Goal: Information Seeking & Learning: Learn about a topic

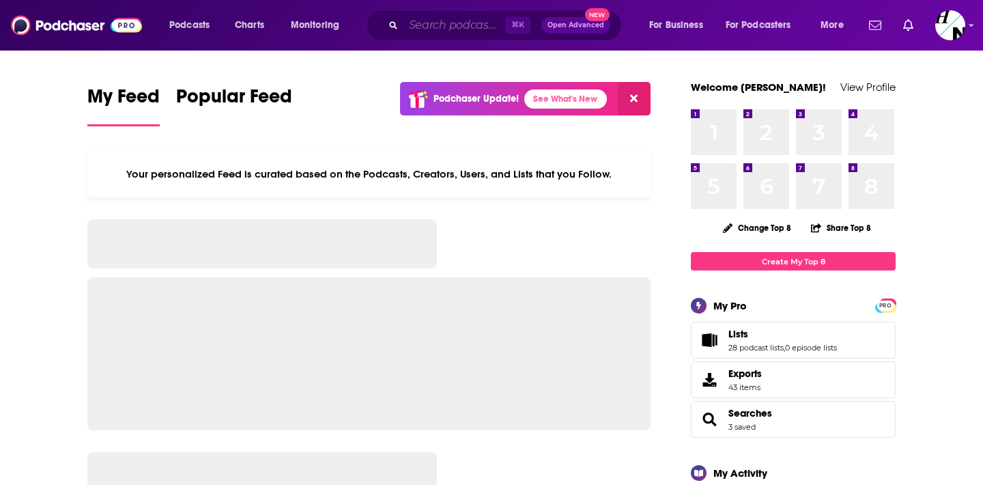
click at [435, 23] on input "Search podcasts, credits, & more..." at bounding box center [454, 25] width 102 height 22
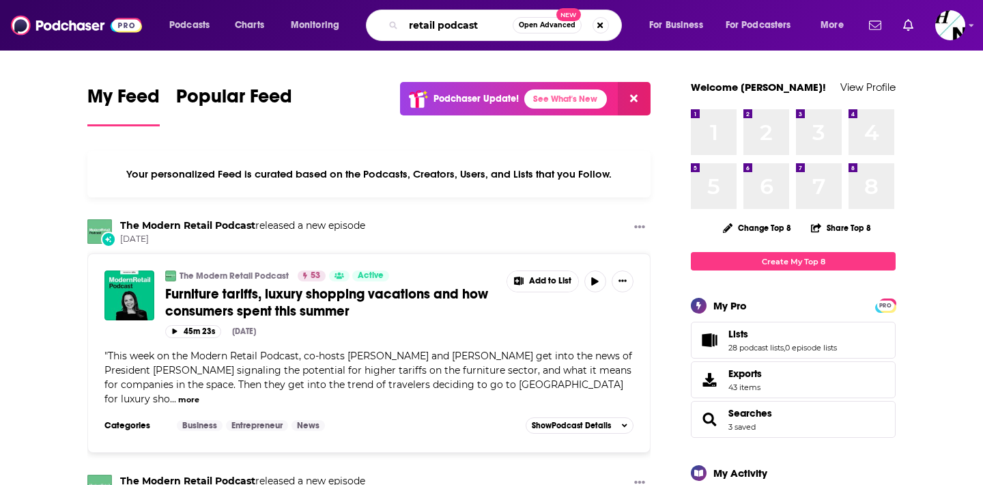
type input "retail podcast"
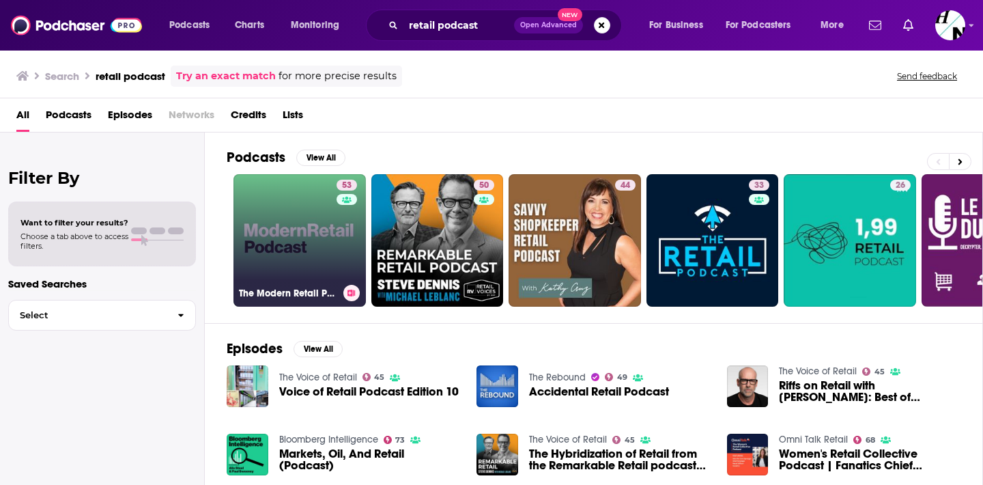
click at [300, 255] on link "53 The Modern Retail Podcast" at bounding box center [299, 240] width 132 height 132
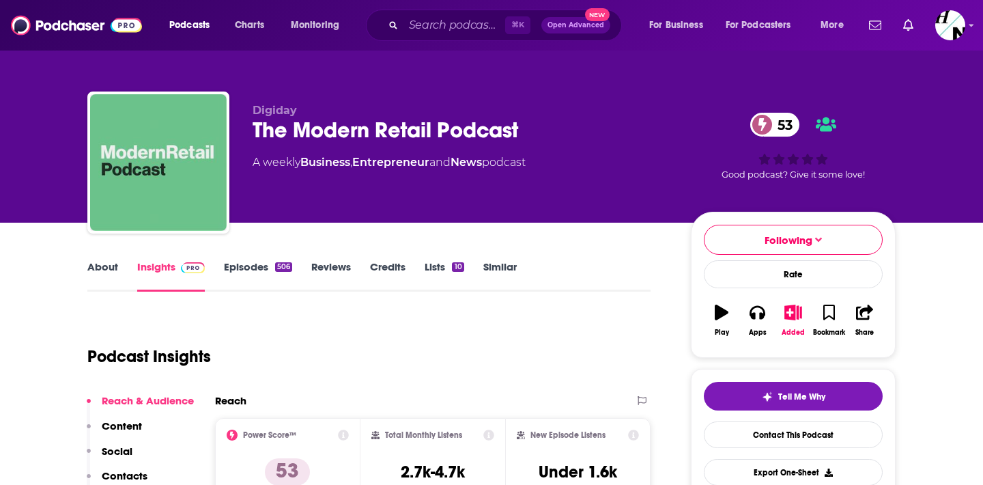
scroll to position [57, 0]
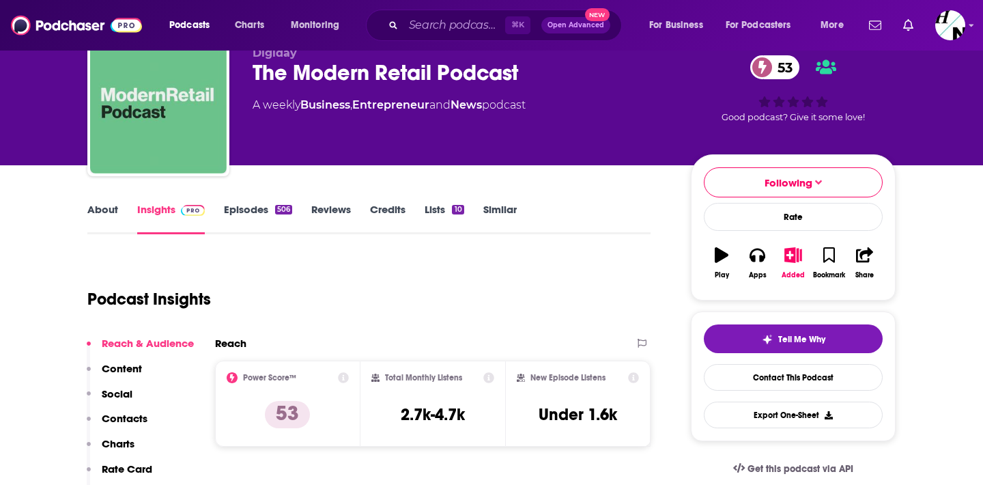
click at [102, 224] on link "About" at bounding box center [102, 218] width 31 height 31
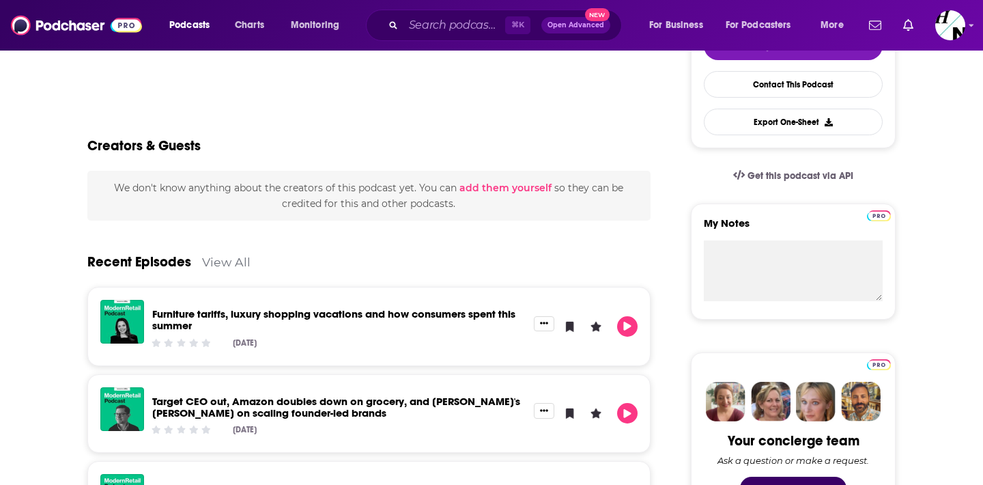
scroll to position [358, 0]
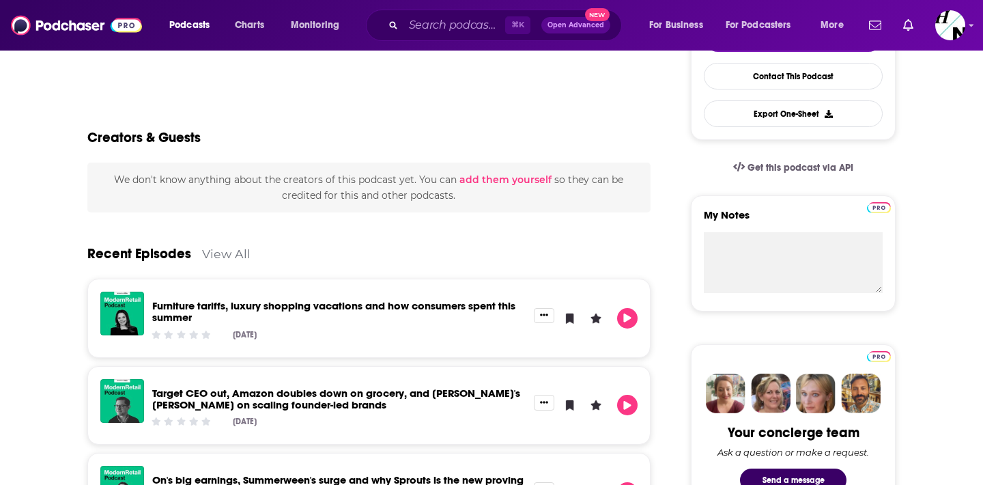
click at [386, 306] on link "Furniture tariffs, luxury shopping vacations and how consumers spent this summer" at bounding box center [333, 311] width 363 height 25
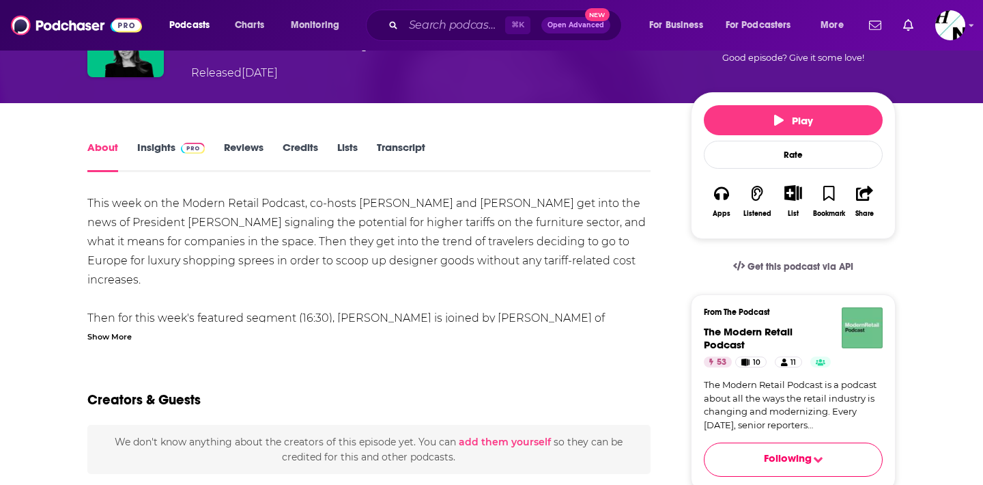
scroll to position [124, 0]
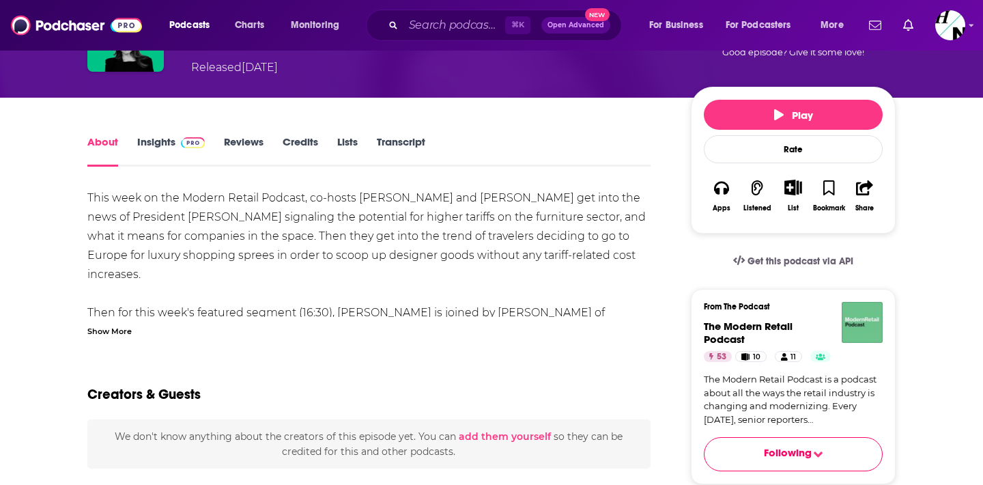
click at [114, 323] on div "Show More" at bounding box center [109, 329] width 44 height 13
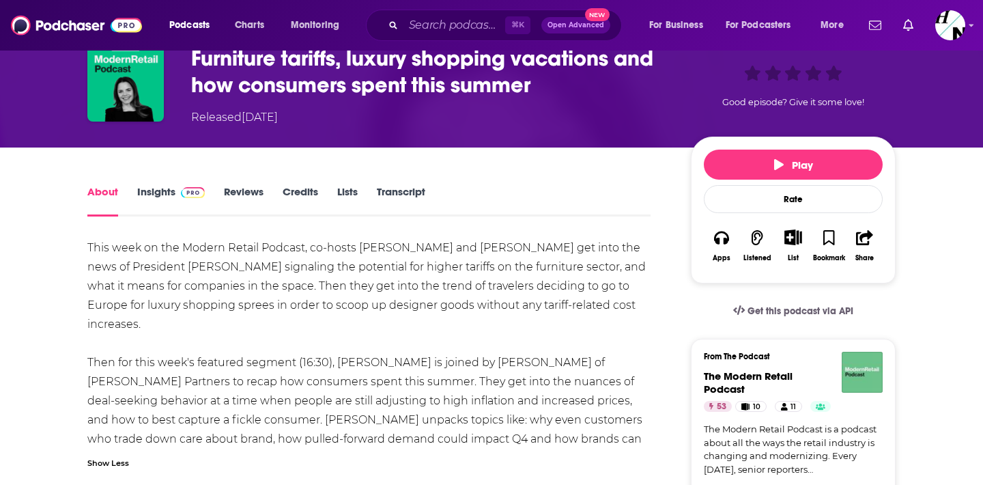
scroll to position [0, 0]
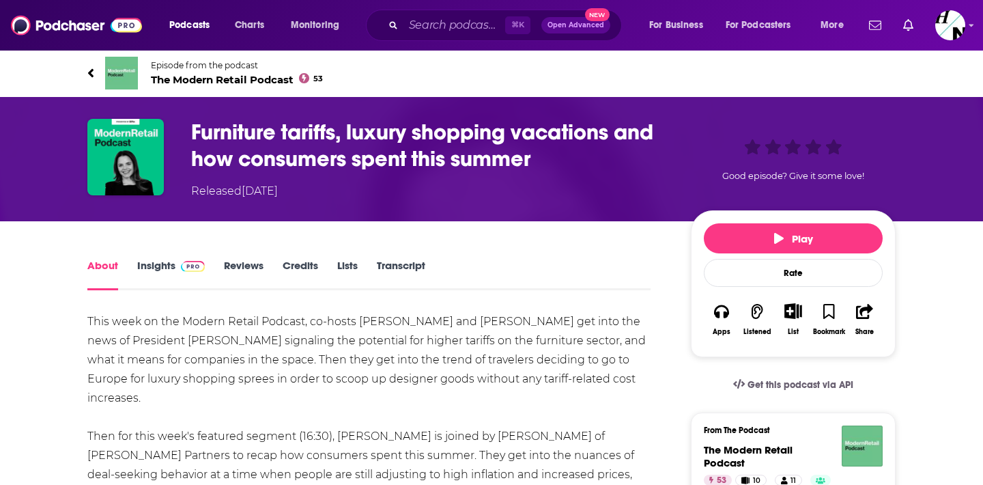
click at [927, 27] on div at bounding box center [914, 25] width 102 height 30
click at [946, 27] on img "Logged in as HardNumber5" at bounding box center [950, 25] width 30 height 30
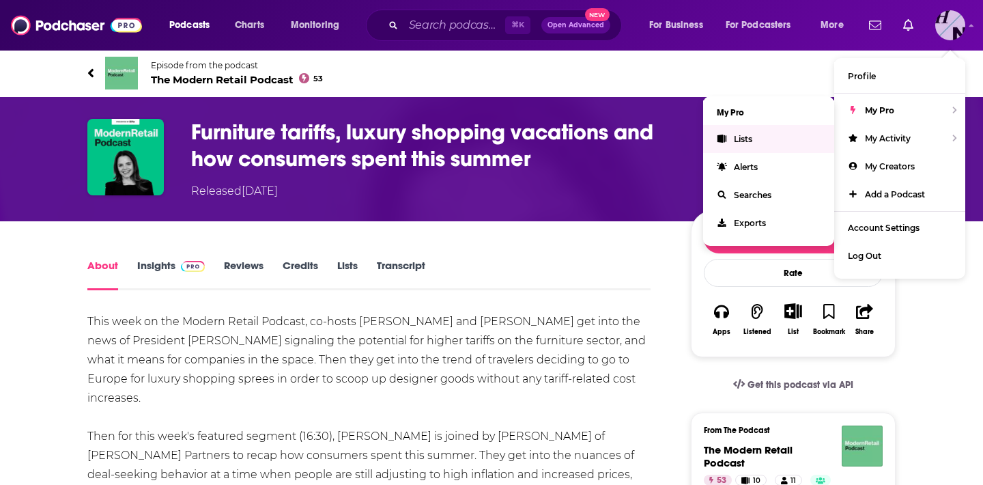
click at [771, 135] on link "Lists" at bounding box center [768, 139] width 131 height 28
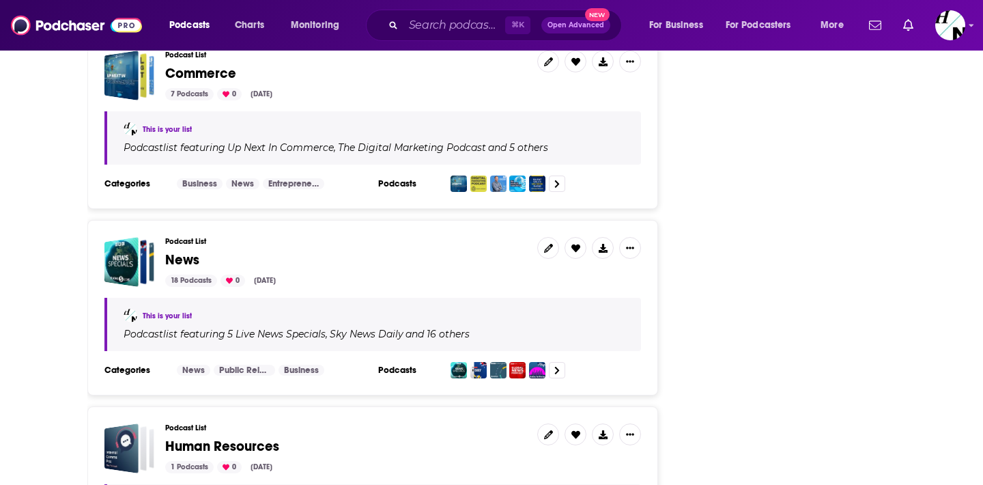
scroll to position [3855, 0]
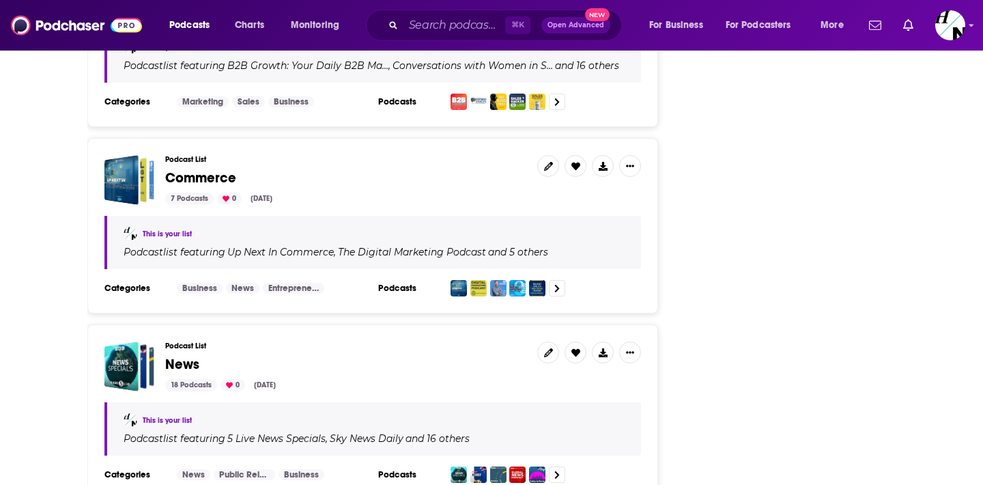
click at [196, 169] on span "Commerce" at bounding box center [200, 177] width 71 height 17
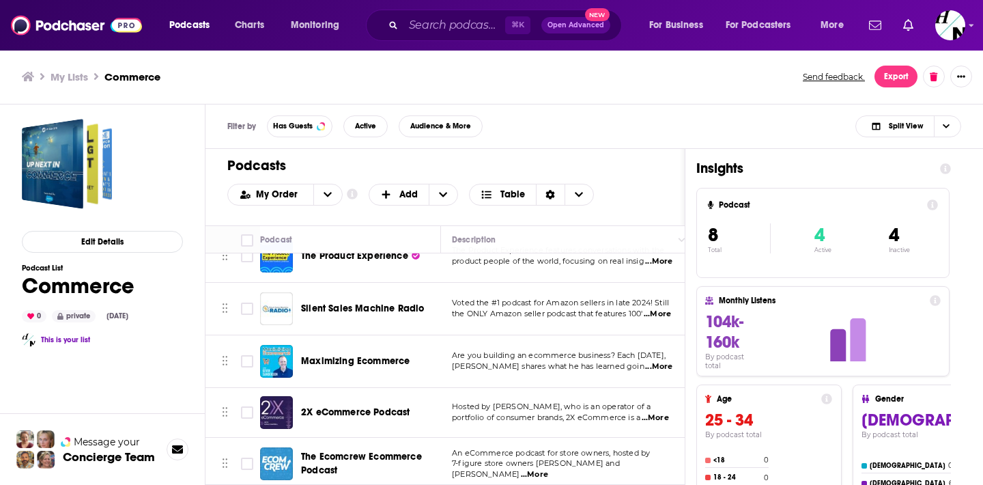
scroll to position [186, 0]
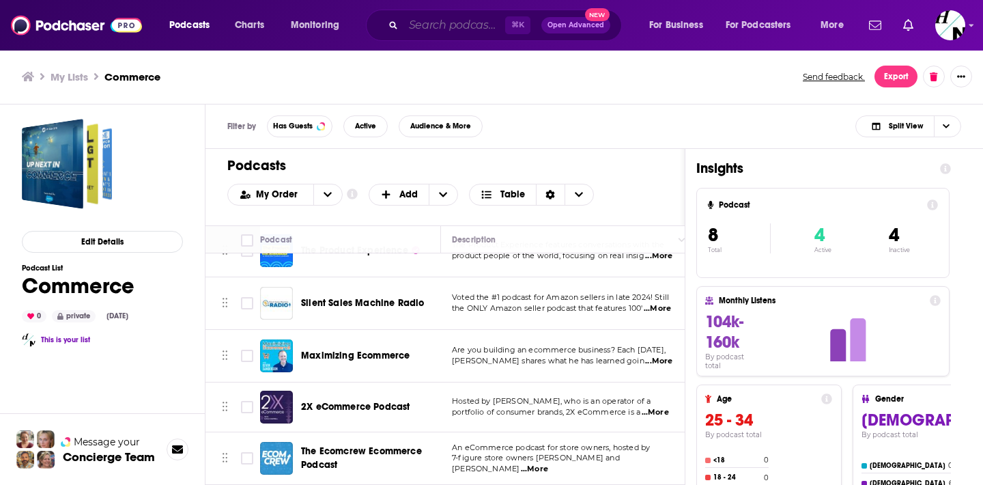
click at [433, 26] on input "Search podcasts, credits, & more..." at bounding box center [454, 25] width 102 height 22
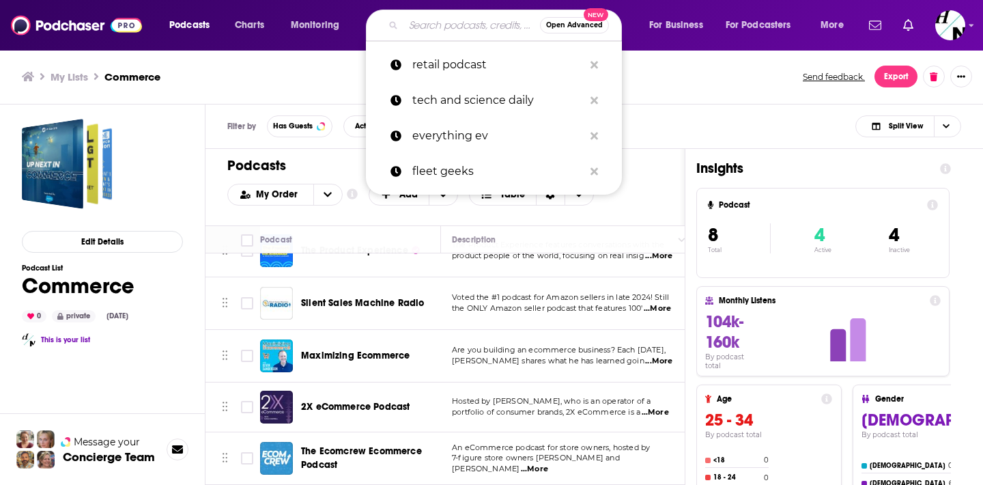
type input "r"
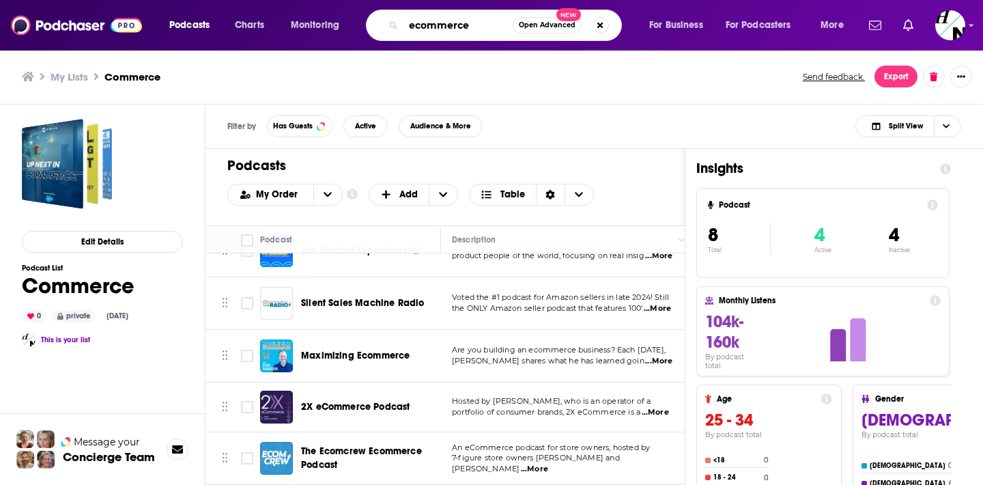
type input "ecommerce"
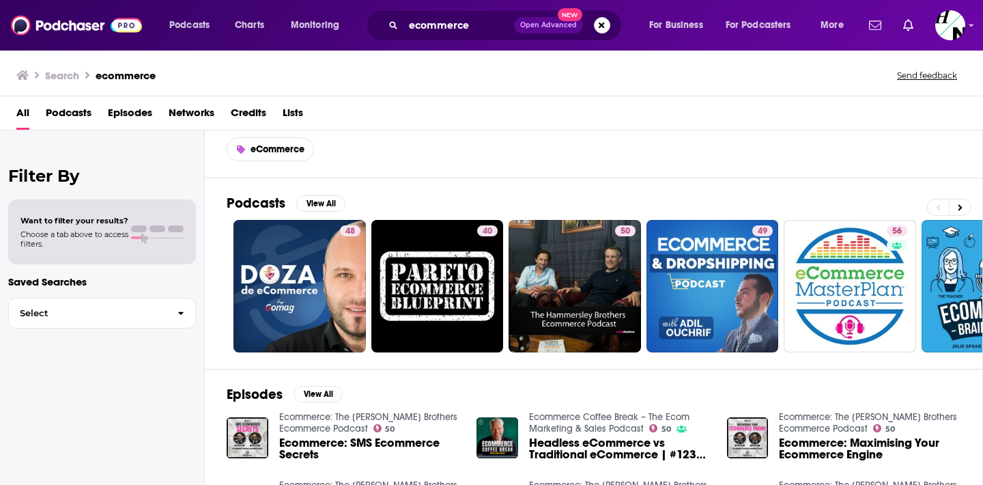
scroll to position [38, 0]
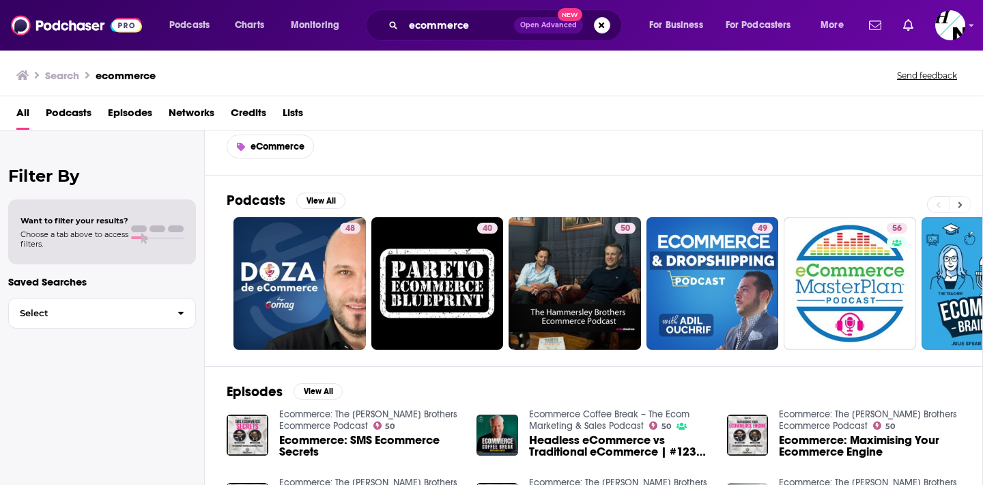
click at [959, 207] on icon at bounding box center [959, 205] width 5 height 10
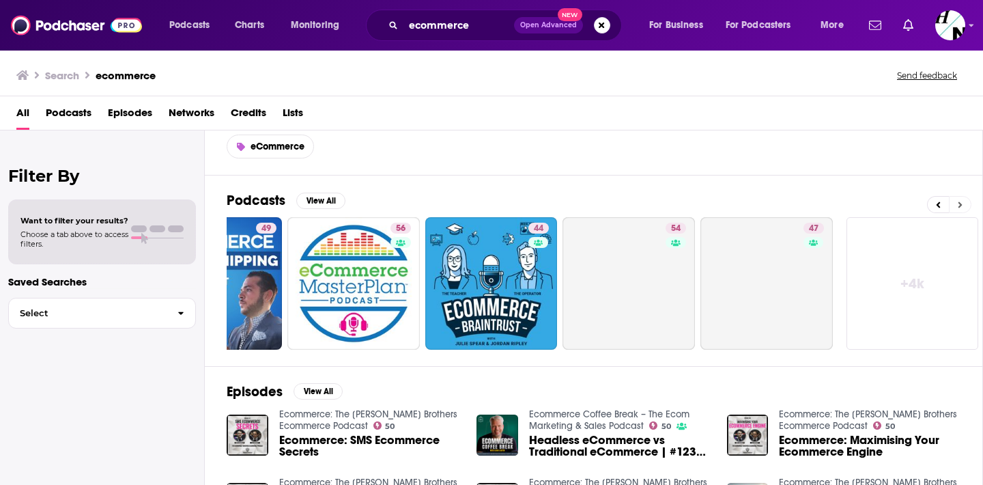
scroll to position [0, 497]
